Goal: Browse casually

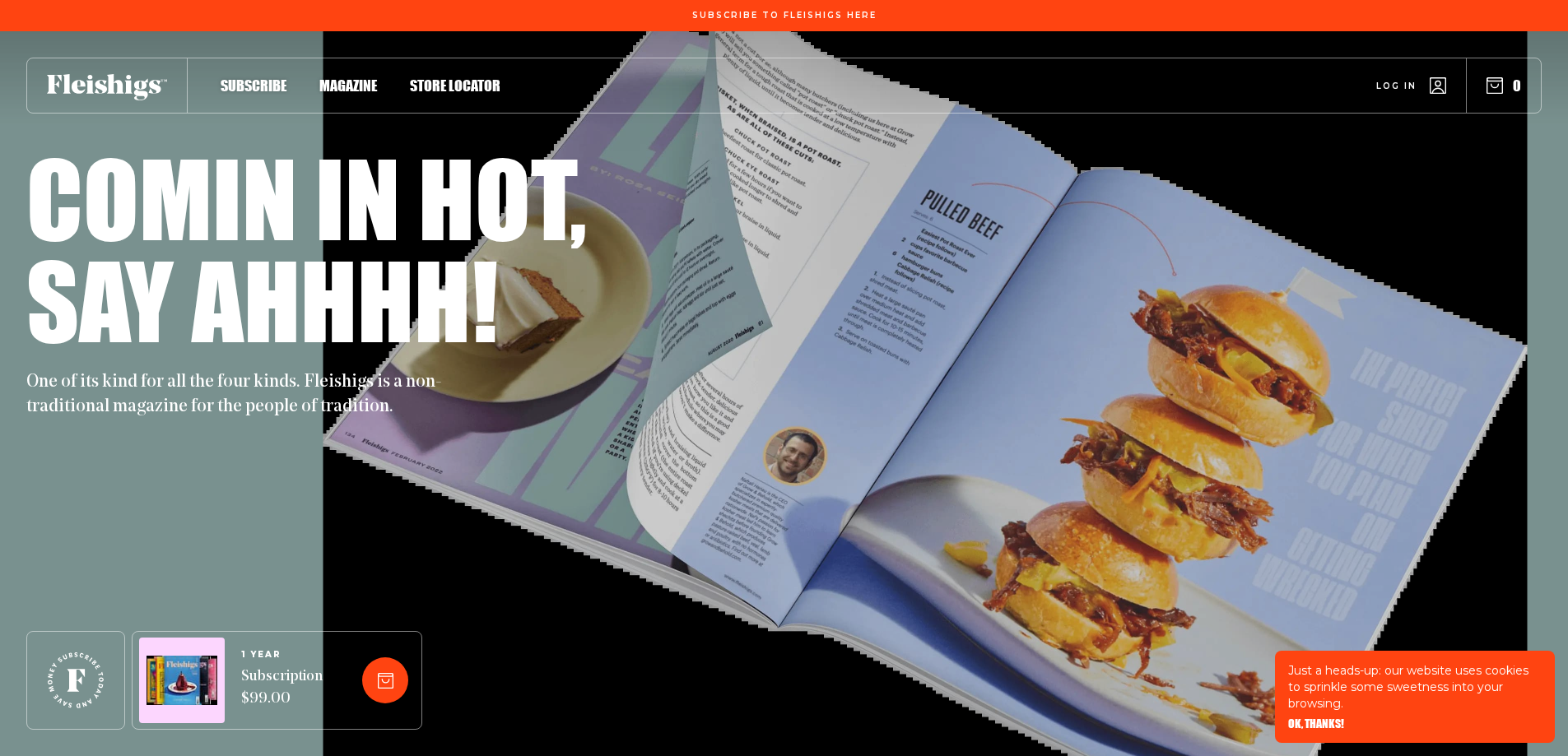
click at [1305, 718] on span "OK, THANKS!" at bounding box center [1316, 712] width 56 height 12
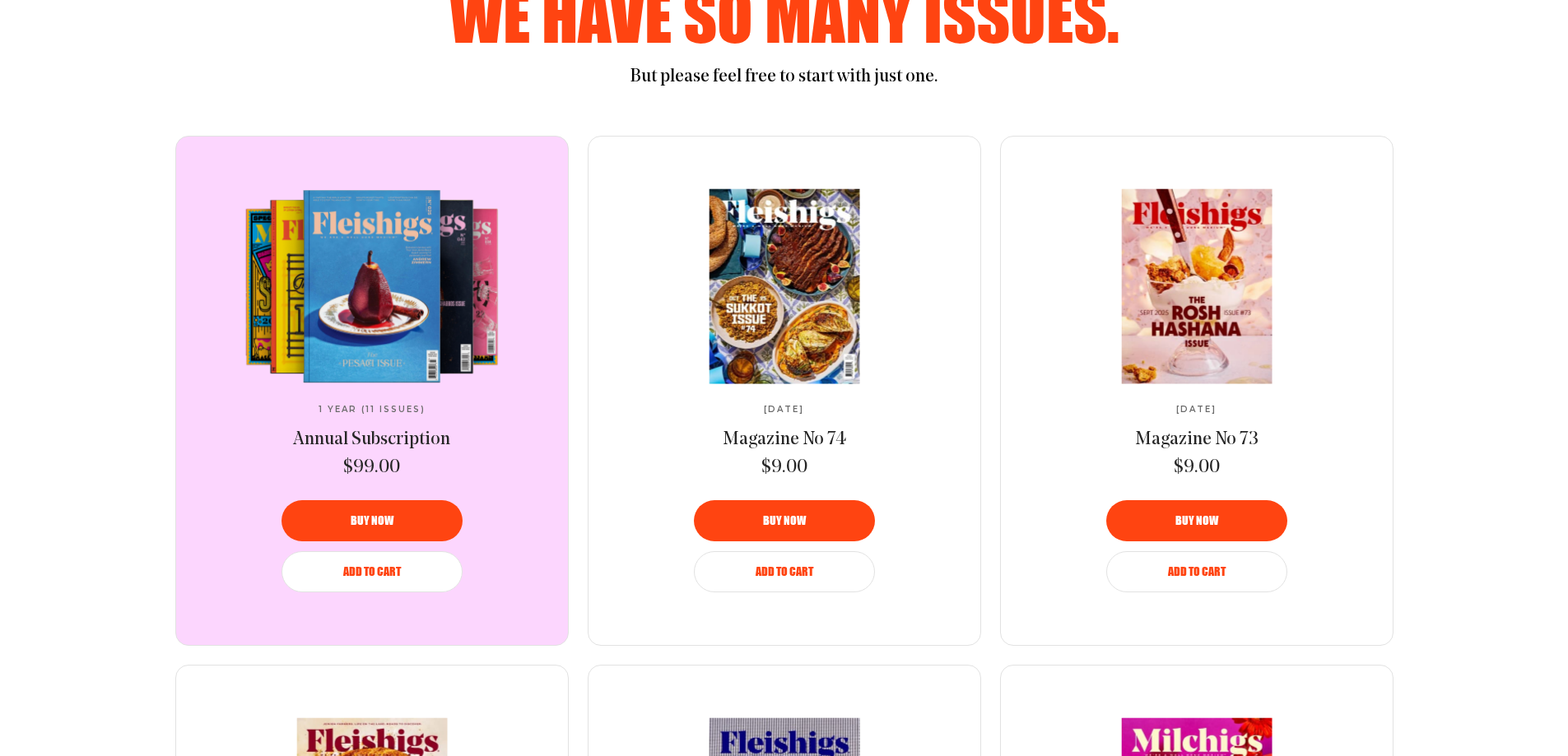
scroll to position [987, 0]
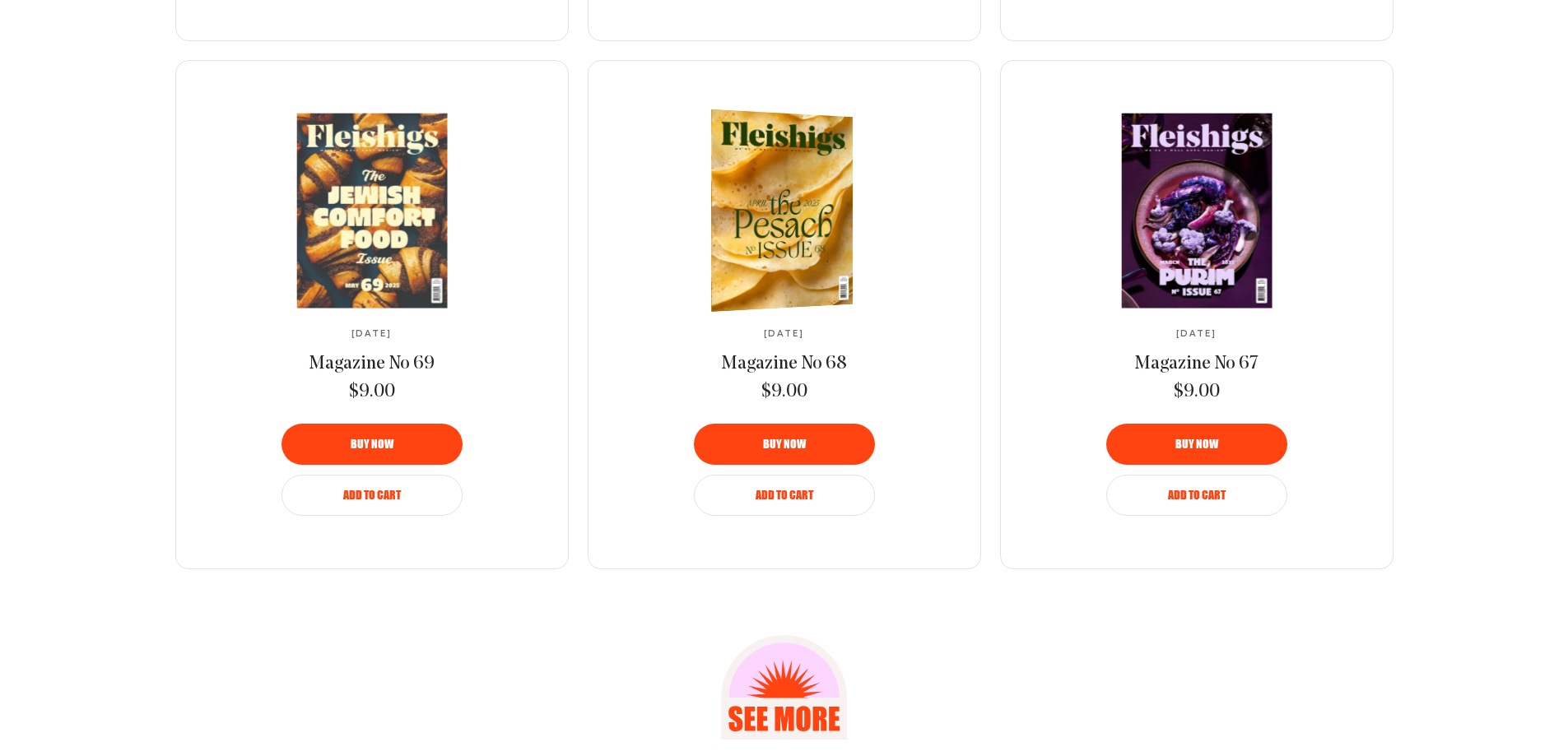
scroll to position [2139, 0]
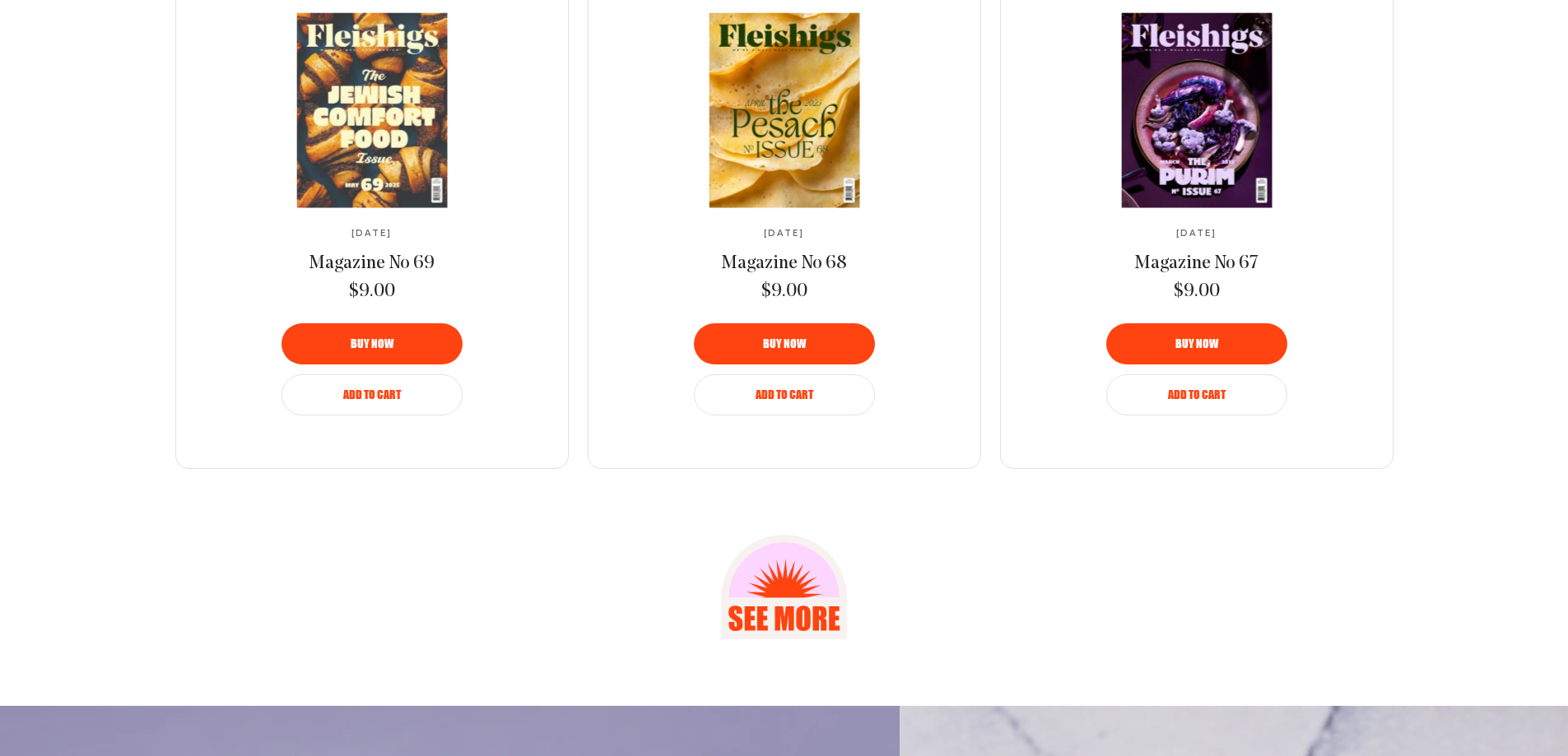
click at [784, 614] on icon at bounding box center [784, 618] width 18 height 24
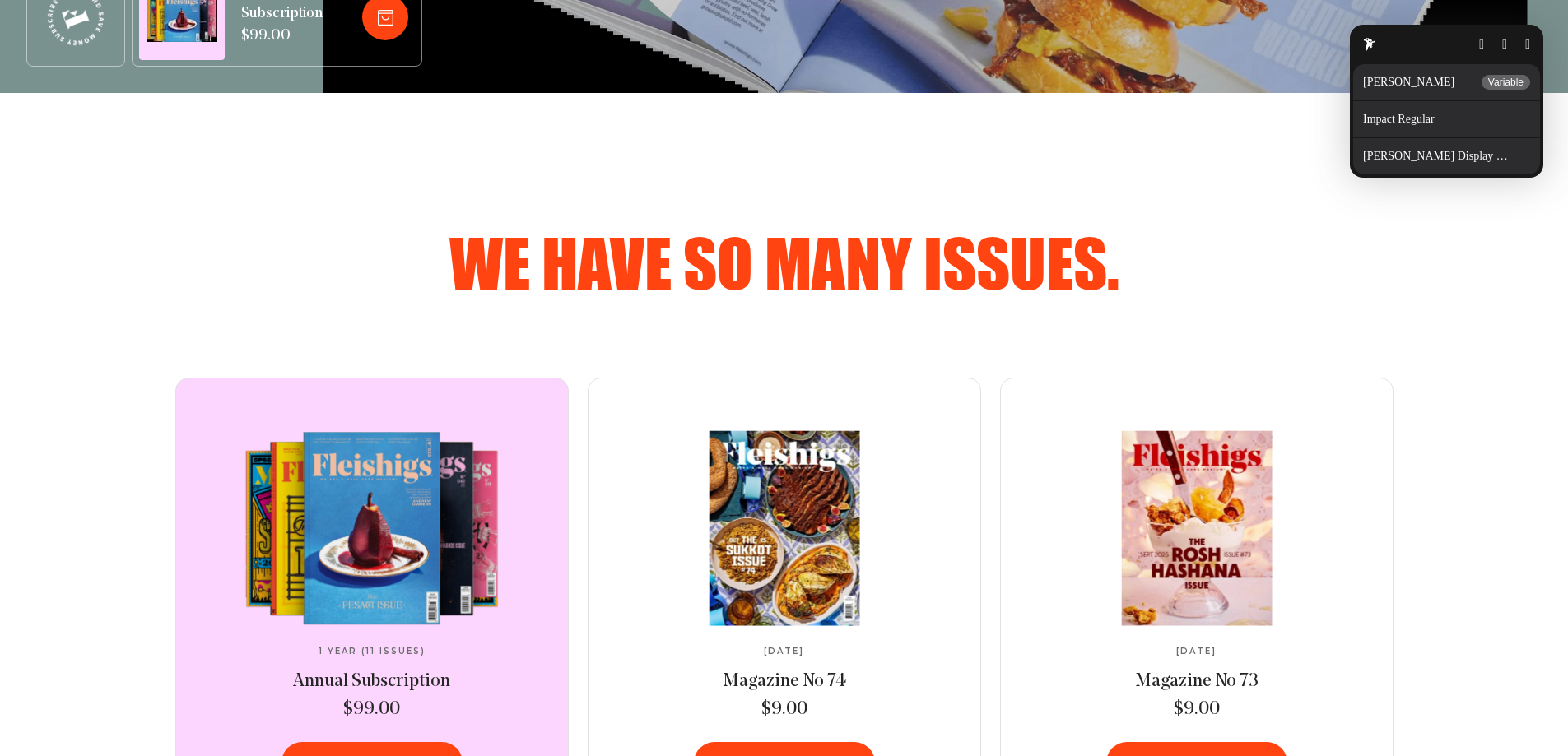
scroll to position [905, 0]
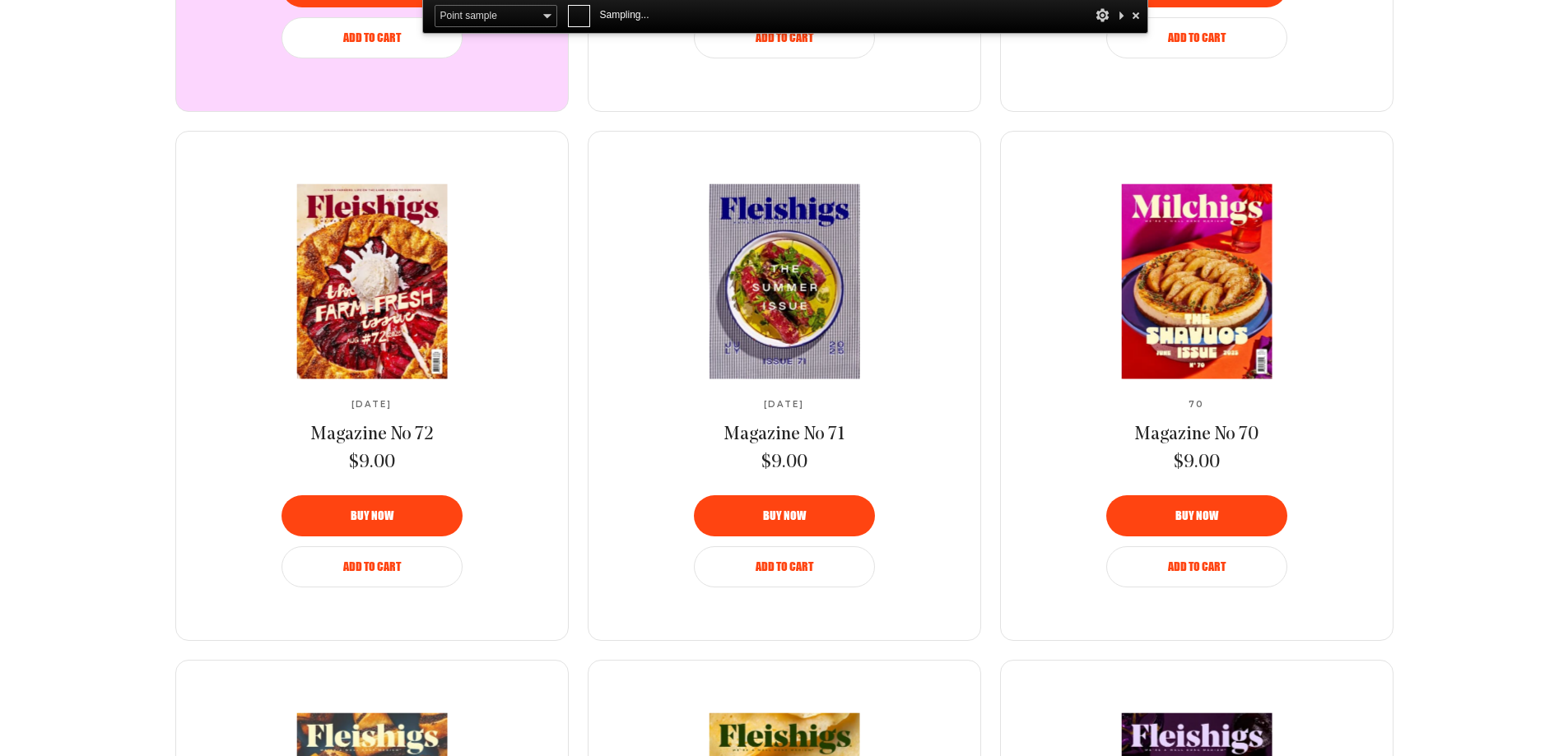
scroll to position [1481, 0]
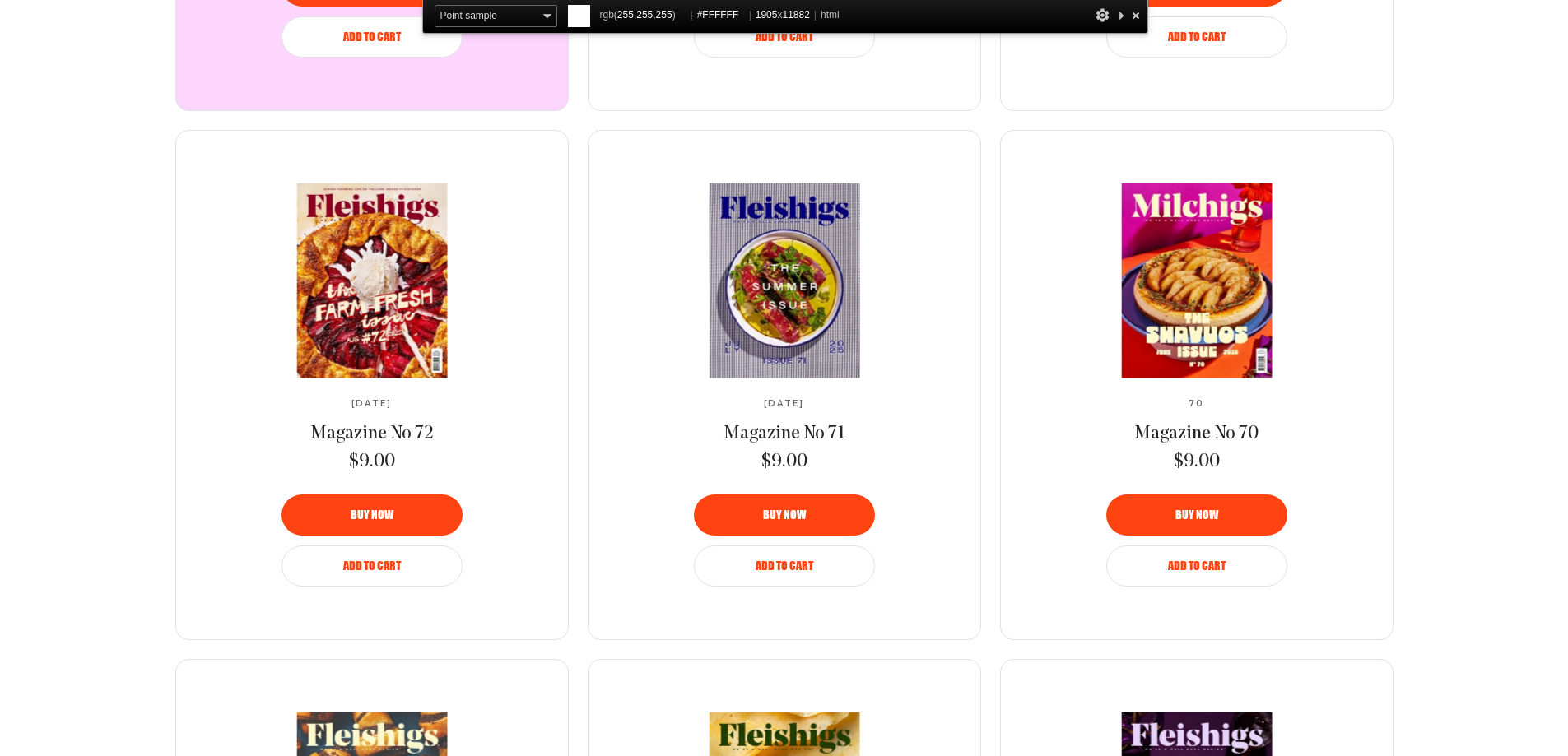
click at [1135, 16] on div at bounding box center [1135, 15] width 17 height 20
click at [1136, 18] on div at bounding box center [1135, 15] width 17 height 20
